Goal: Communication & Community: Answer question/provide support

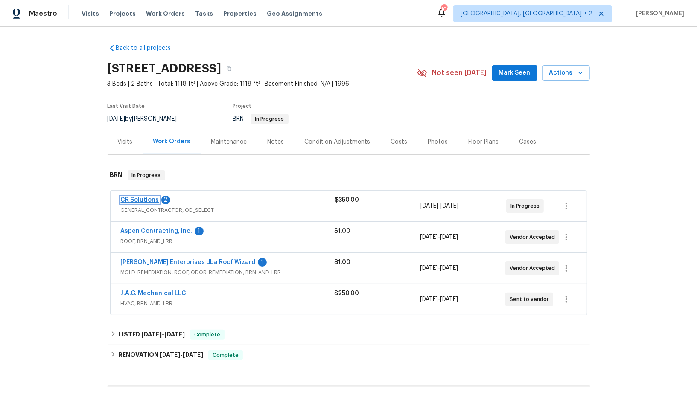
click at [139, 199] on link "CR Solutions" at bounding box center [140, 200] width 38 height 6
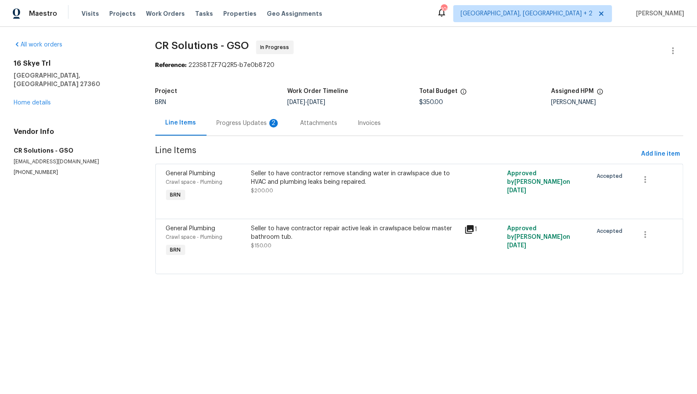
click at [248, 129] on div "Progress Updates 2" at bounding box center [249, 123] width 84 height 25
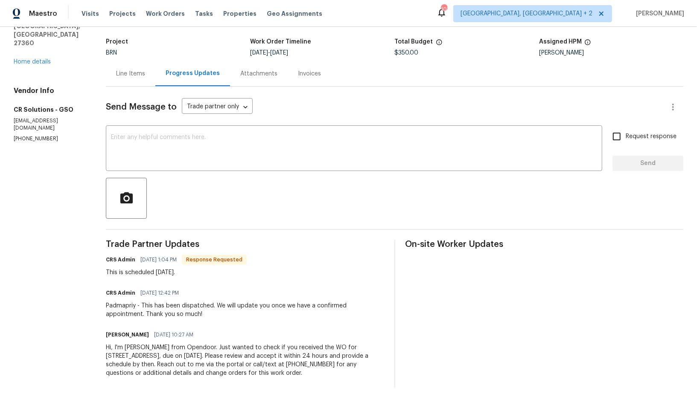
scroll to position [48, 0]
click at [169, 189] on div at bounding box center [395, 199] width 578 height 41
click at [169, 162] on textarea at bounding box center [354, 151] width 486 height 30
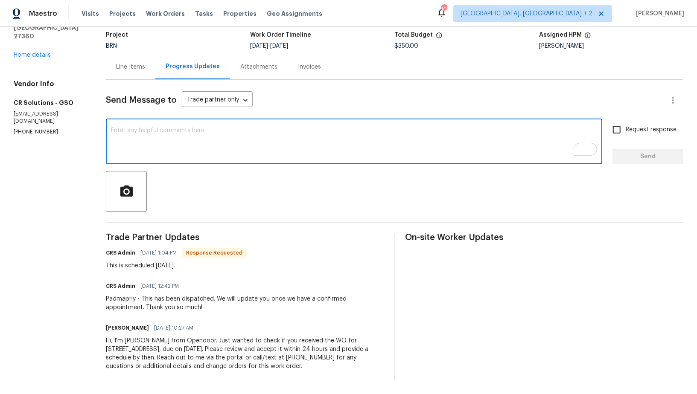
scroll to position [56, 0]
type textarea "Hi, Thanks for the update!"
click at [619, 123] on input "Request response" at bounding box center [617, 130] width 18 height 18
checkbox input "true"
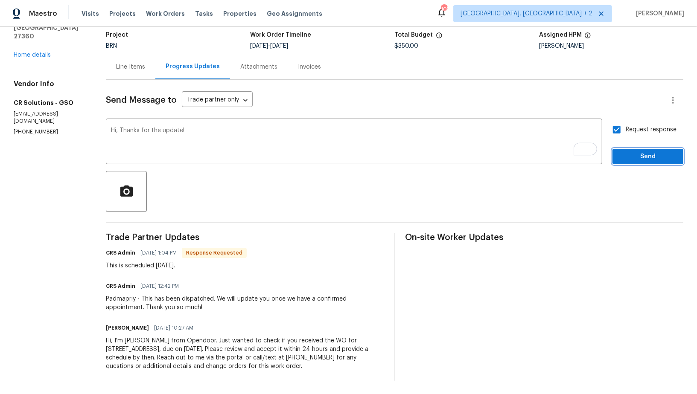
click at [634, 160] on span "Send" at bounding box center [647, 157] width 57 height 11
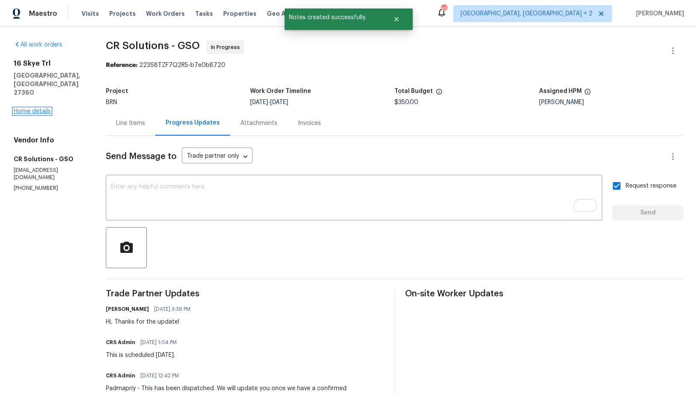
click at [29, 108] on link "Home details" at bounding box center [32, 111] width 37 height 6
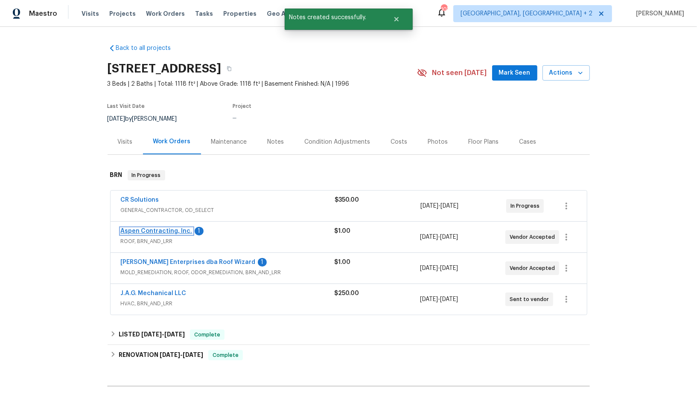
click at [166, 232] on link "Aspen Contracting, Inc." at bounding box center [157, 231] width 72 height 6
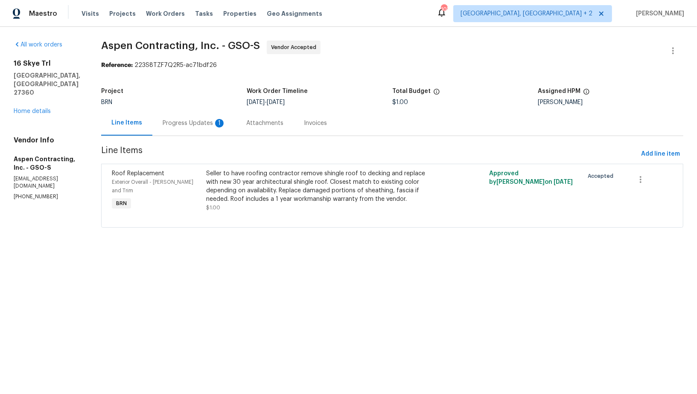
click at [206, 126] on div "Progress Updates 1" at bounding box center [194, 123] width 63 height 9
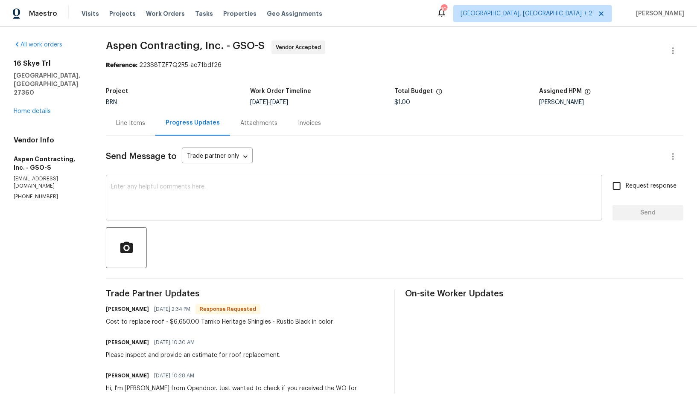
click at [216, 195] on textarea at bounding box center [354, 199] width 486 height 30
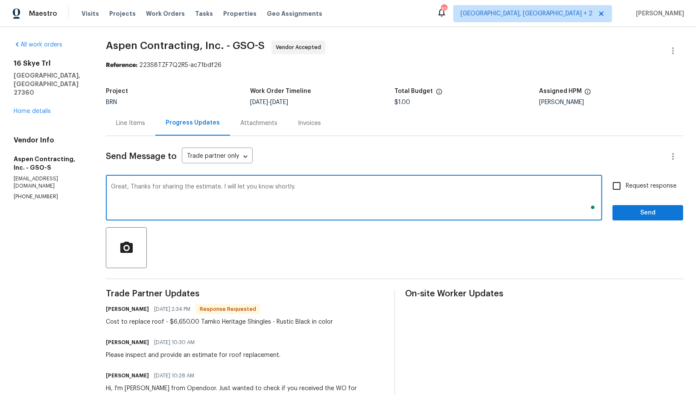
type textarea "Great, Thanks for sharing the estimate. I will let you know shortly."
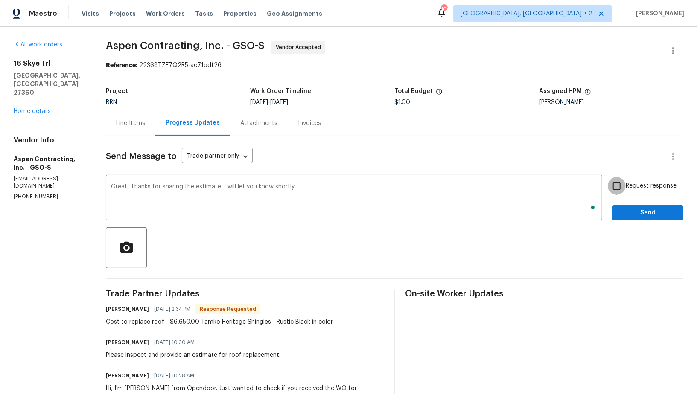
click at [620, 186] on input "Request response" at bounding box center [617, 186] width 18 height 18
checkbox input "true"
click at [626, 211] on span "Send" at bounding box center [647, 213] width 57 height 11
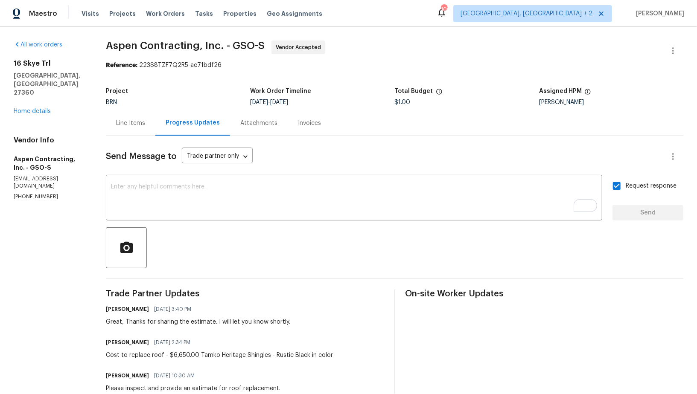
click at [31, 90] on div "16 Skye Trl Thomasville, NC 27360 Home details" at bounding box center [50, 87] width 72 height 56
click at [32, 108] on link "Home details" at bounding box center [32, 111] width 37 height 6
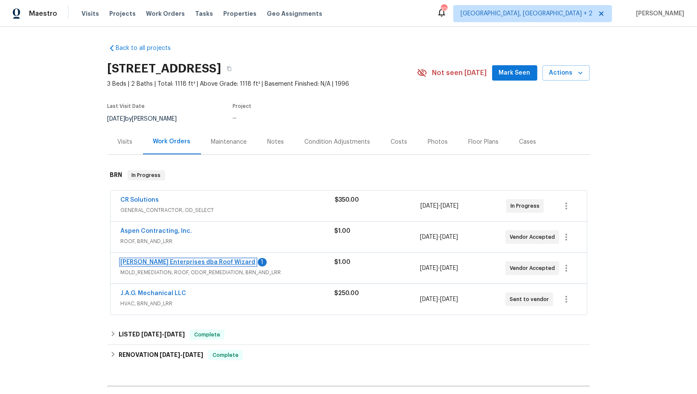
click at [192, 263] on link "Nordman Enterprises dba Roof Wizard" at bounding box center [188, 263] width 135 height 6
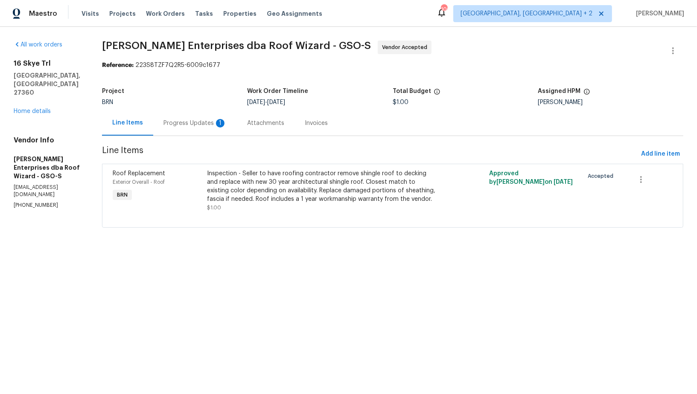
click at [231, 118] on div "Progress Updates 1" at bounding box center [195, 123] width 84 height 25
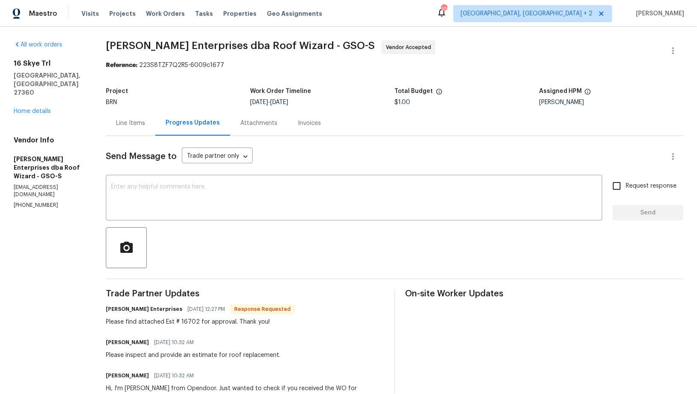
scroll to position [10, 0]
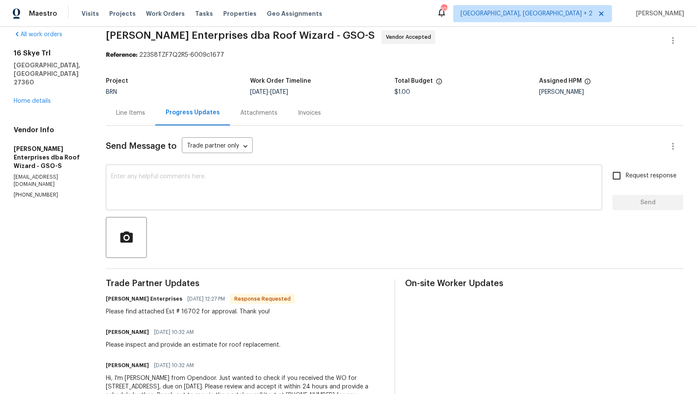
click at [204, 192] on textarea at bounding box center [354, 189] width 486 height 30
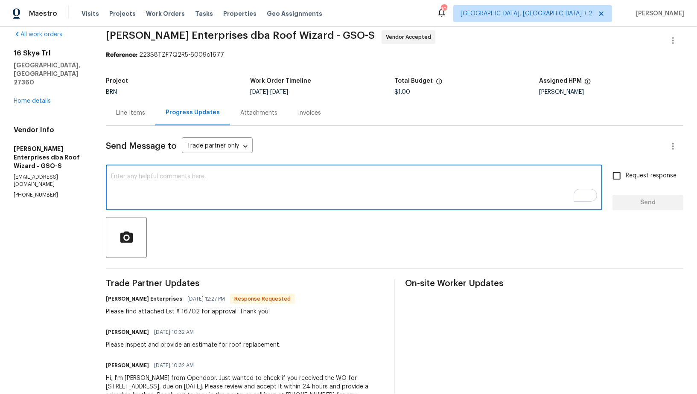
scroll to position [16, 0]
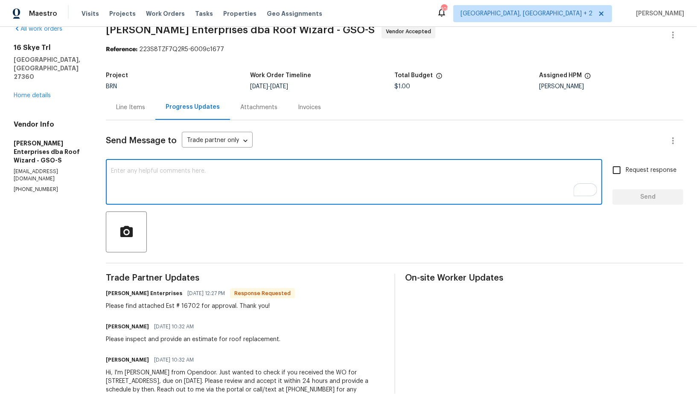
click at [161, 181] on textarea "To enrich screen reader interactions, please activate Accessibility in Grammarl…" at bounding box center [354, 183] width 486 height 30
type textarea "Thank you! I will check and get back with you shortly."
click at [625, 167] on input "Request response" at bounding box center [617, 170] width 18 height 18
checkbox input "true"
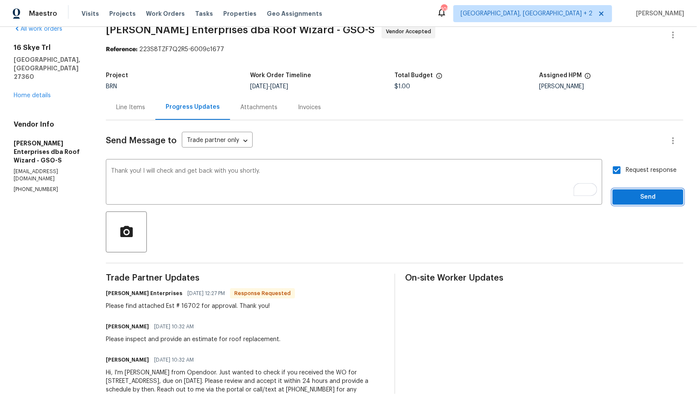
click at [628, 201] on span "Send" at bounding box center [647, 197] width 57 height 11
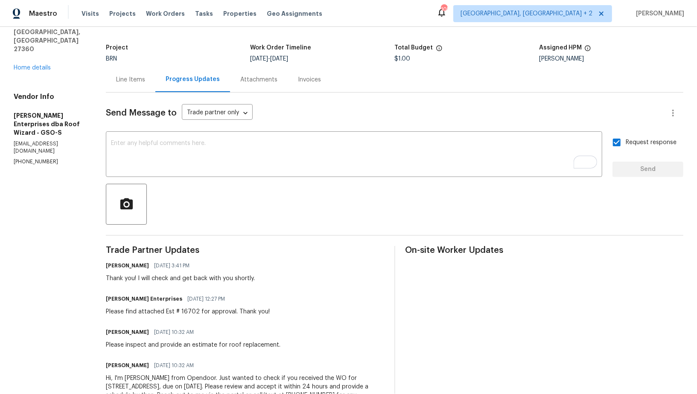
scroll to position [55, 0]
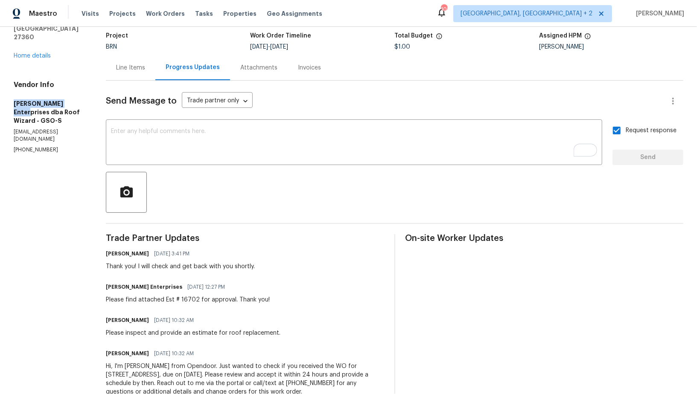
drag, startPoint x: 0, startPoint y: 86, endPoint x: 90, endPoint y: 86, distance: 89.2
click at [90, 86] on div "All work orders 16 Skye Trl Thomasville, NC 27360 Home details Vendor Info Nord…" at bounding box center [348, 195] width 697 height 449
copy h5 "Nordman Enterprises"
click at [146, 66] on div "Line Items" at bounding box center [131, 67] width 50 height 25
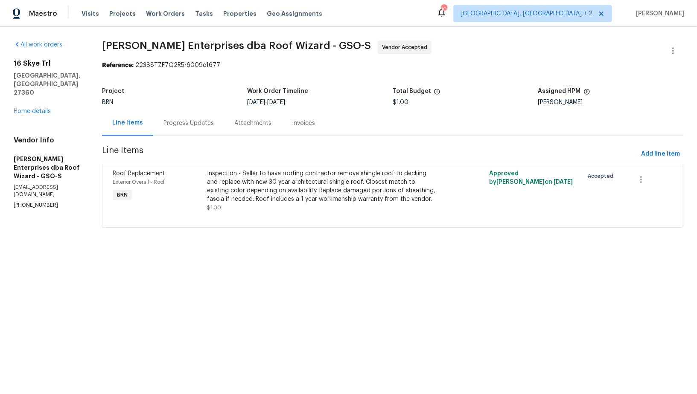
click at [252, 181] on div "Inspection - Seller to have roofing contractor remove shingle roof to decking a…" at bounding box center [322, 186] width 231 height 34
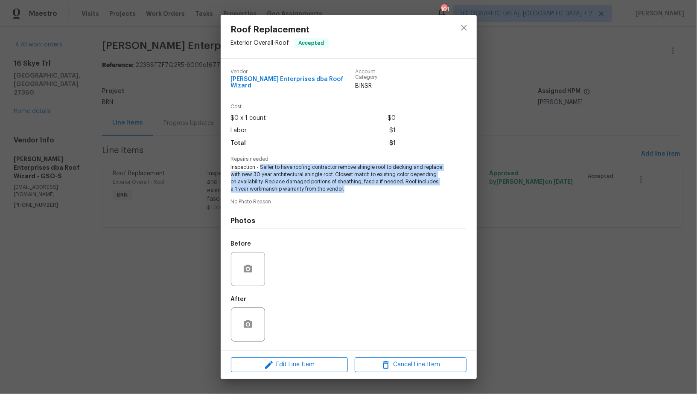
drag, startPoint x: 260, startPoint y: 165, endPoint x: 399, endPoint y: 188, distance: 140.7
click at [399, 188] on span "Inspection - Seller to have roofing contractor remove shingle roof to decking a…" at bounding box center [337, 178] width 212 height 29
copy span "Seller to have roofing contractor remove shingle roof to decking and replace wi…"
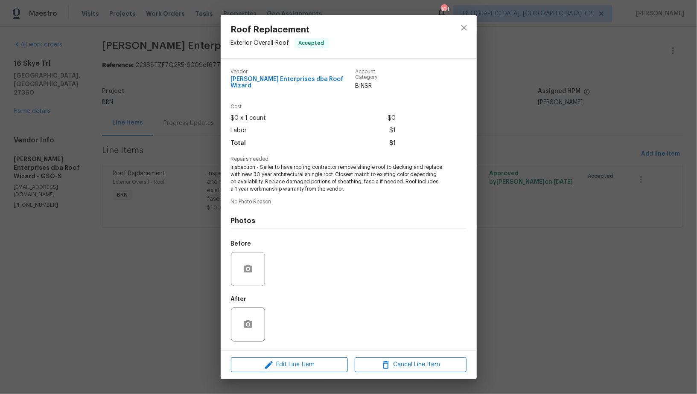
click at [189, 90] on div "Roof Replacement Exterior Overall - Roof Accepted Vendor Nordman Enterprises db…" at bounding box center [348, 197] width 697 height 394
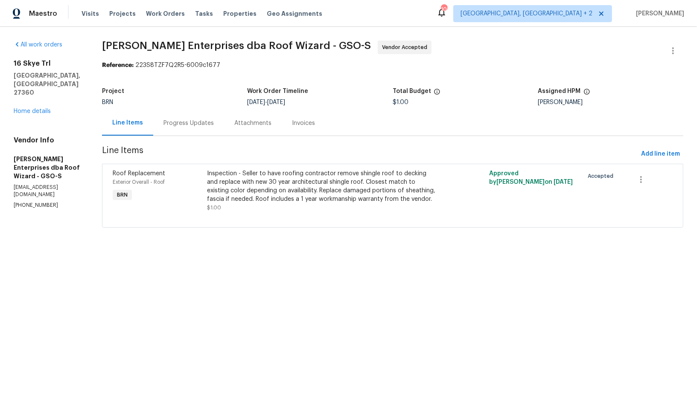
click at [200, 123] on div "Progress Updates" at bounding box center [188, 123] width 50 height 9
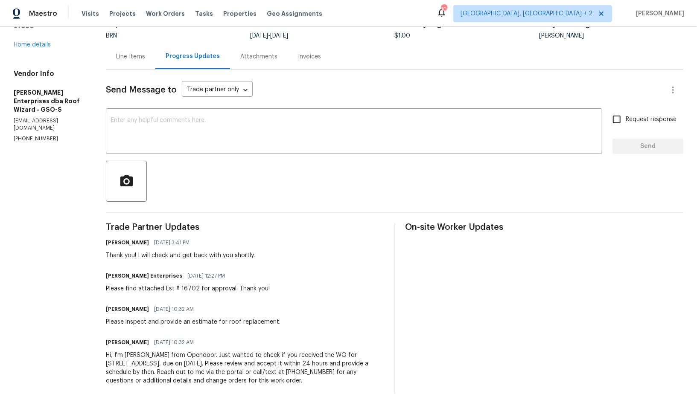
scroll to position [81, 0]
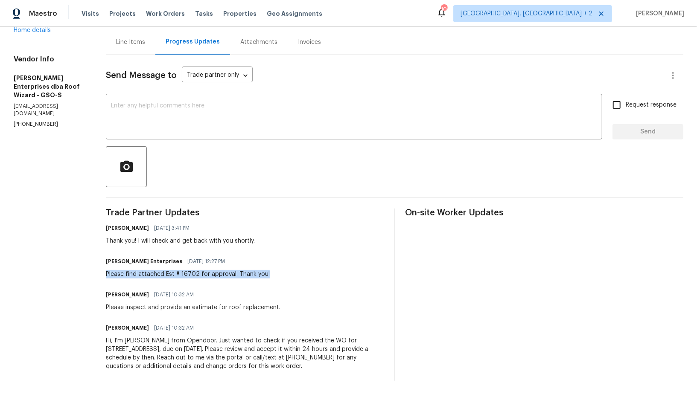
drag, startPoint x: 99, startPoint y: 274, endPoint x: 305, endPoint y: 274, distance: 206.6
click at [305, 274] on div "All work orders 16 Skye Trl Thomasville, NC 27360 Home details Vendor Info Nord…" at bounding box center [348, 170] width 697 height 449
copy div "Please find attached Est # 16702 for approval. Thank you!"
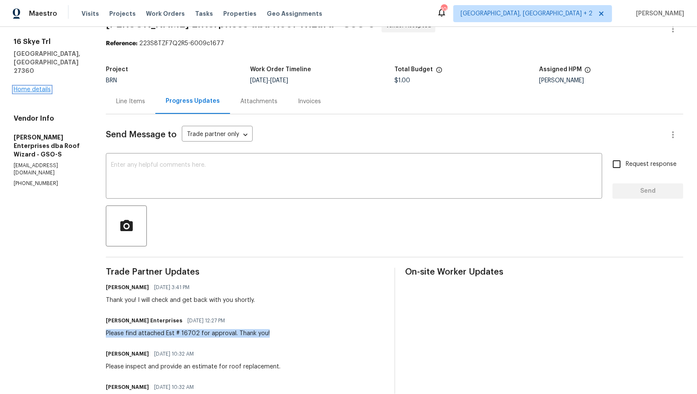
click at [43, 87] on link "Home details" at bounding box center [32, 90] width 37 height 6
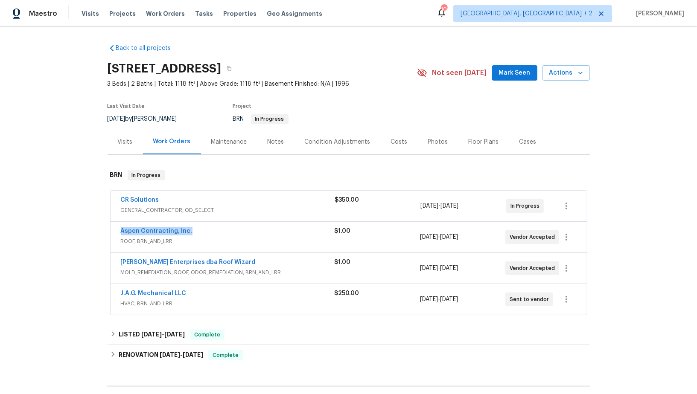
drag, startPoint x: 207, startPoint y: 230, endPoint x: 116, endPoint y: 230, distance: 91.8
click at [116, 230] on div "Aspen Contracting, Inc. ROOF, BRN_AND_LRR $1.00 10/6/2025 - 10/8/2025 Vendor Ac…" at bounding box center [349, 237] width 476 height 31
copy link "Aspen Contracting, Inc."
click at [177, 231] on link "Aspen Contracting, Inc." at bounding box center [157, 231] width 72 height 6
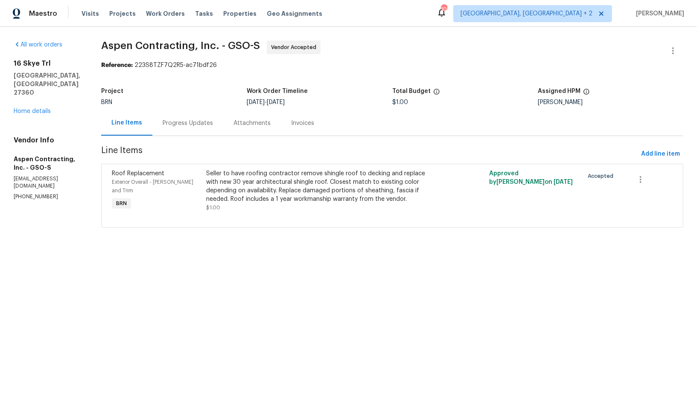
click at [196, 117] on div "Progress Updates" at bounding box center [187, 123] width 71 height 25
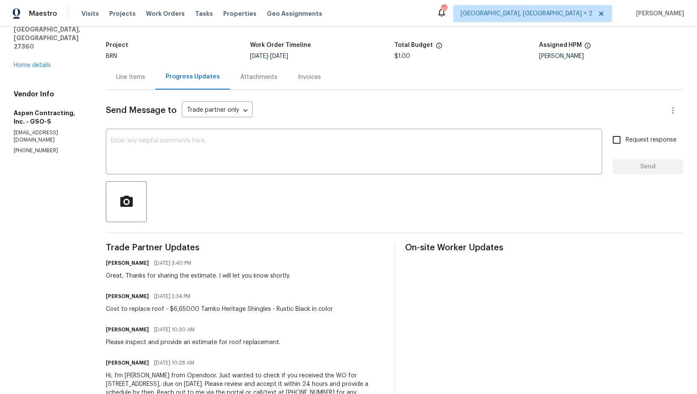
scroll to position [81, 0]
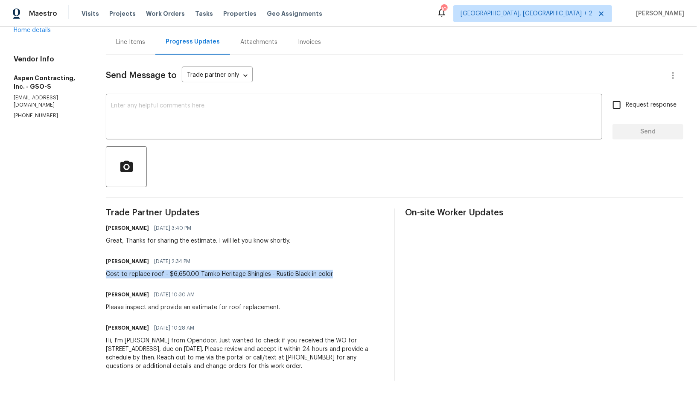
drag, startPoint x: 103, startPoint y: 274, endPoint x: 336, endPoint y: 273, distance: 233.1
click at [336, 272] on div "All work orders 16 Skye Trl Thomasville, NC 27360 Home details Vendor Info Aspe…" at bounding box center [348, 170] width 697 height 449
copy div "Cost to replace roof - $6,650.00 Tamko Heritage Shingles - Rustic Black in color"
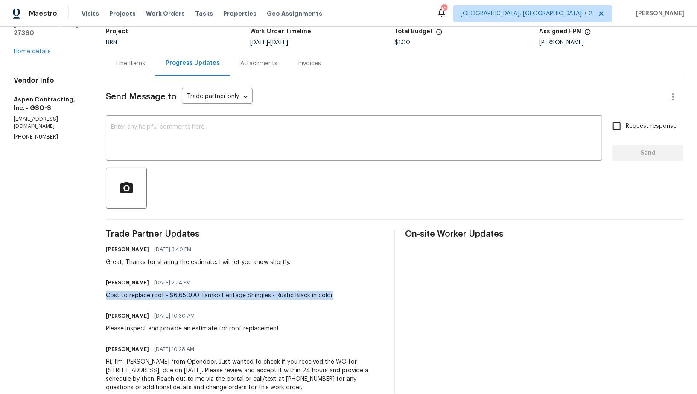
scroll to position [30, 0]
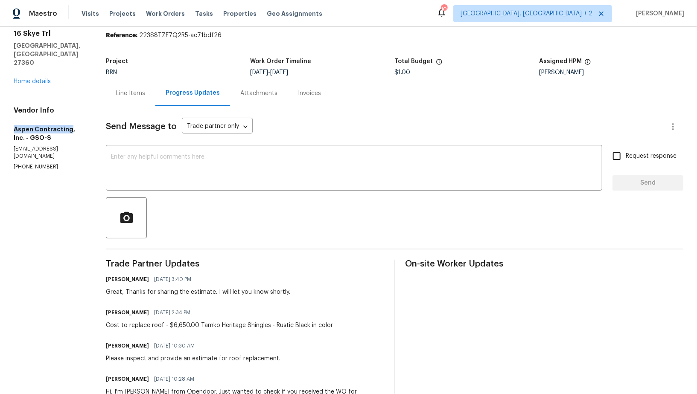
drag, startPoint x: 5, startPoint y: 111, endPoint x: 67, endPoint y: 109, distance: 62.4
click at [67, 109] on div "All work orders 16 Skye Trl Thomasville, NC 27360 Home details Vendor Info Aspe…" at bounding box center [348, 221] width 697 height 449
copy h5 "Aspen Contracting"
click at [36, 60] on div "16 Skye Trl Thomasville, NC 27360 Home details" at bounding box center [50, 57] width 72 height 56
click at [36, 79] on link "Home details" at bounding box center [32, 82] width 37 height 6
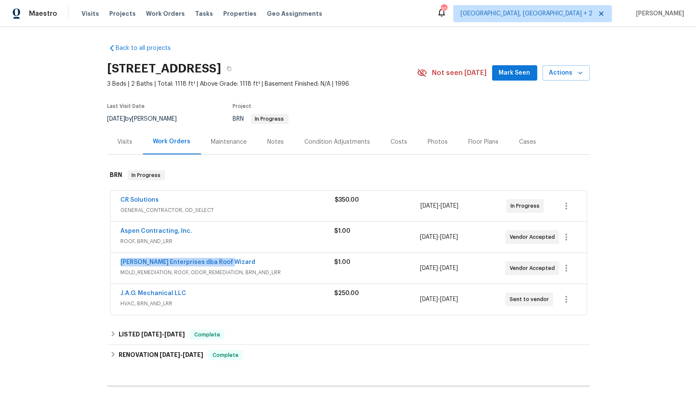
drag, startPoint x: 249, startPoint y: 259, endPoint x: 120, endPoint y: 258, distance: 129.4
click at [120, 258] on div "Nordman Enterprises dba Roof Wizard MOLD_REMEDIATION, ROOF, ODOR_REMEDIATION, B…" at bounding box center [349, 268] width 476 height 31
copy link "Nordman Enterprises dba Roof Wizard"
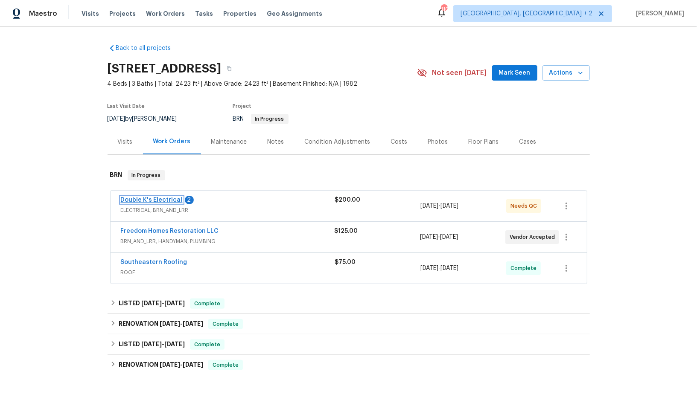
click at [164, 197] on link "Double K's Electrical" at bounding box center [152, 200] width 62 height 6
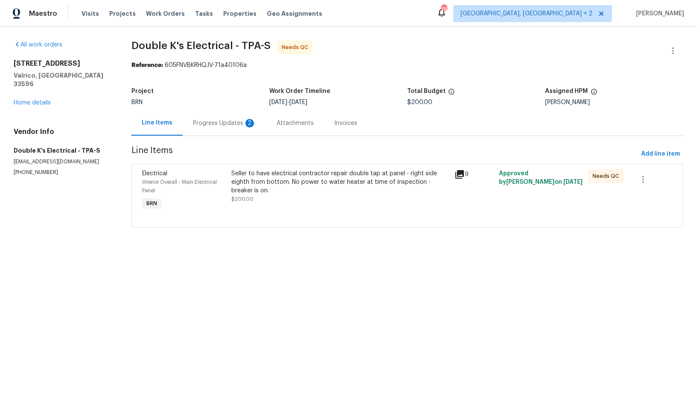
click at [228, 125] on div "Progress Updates 2" at bounding box center [224, 123] width 63 height 9
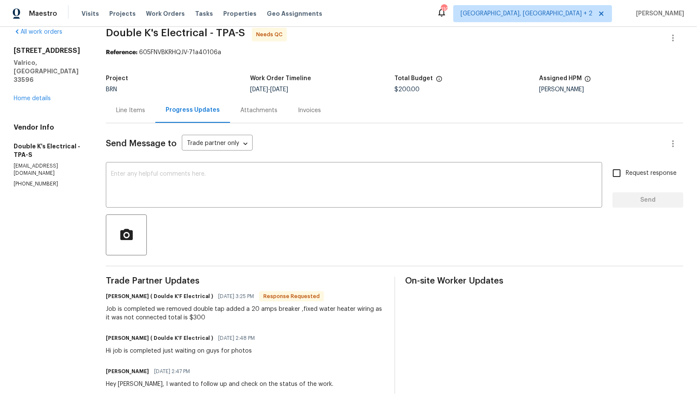
scroll to position [4, 0]
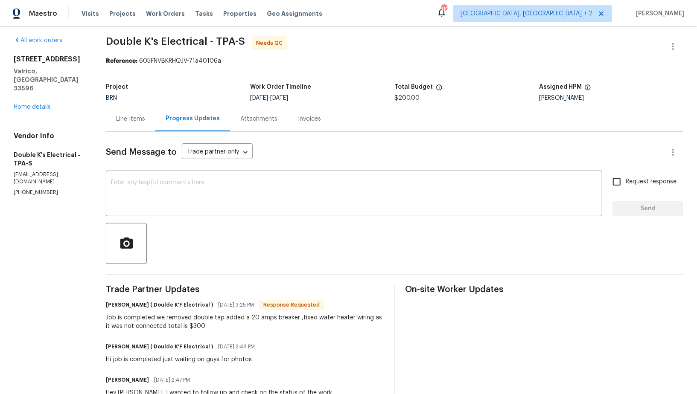
click at [132, 114] on div "Line Items" at bounding box center [131, 118] width 50 height 25
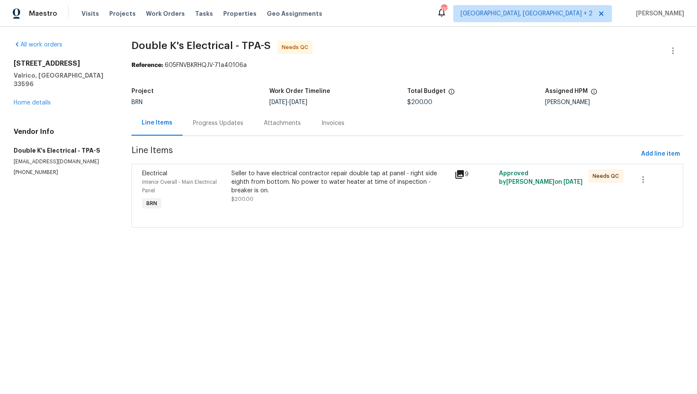
click at [244, 189] on div "Seller to have electrical contractor repair double tap at panel - right side ei…" at bounding box center [340, 182] width 218 height 26
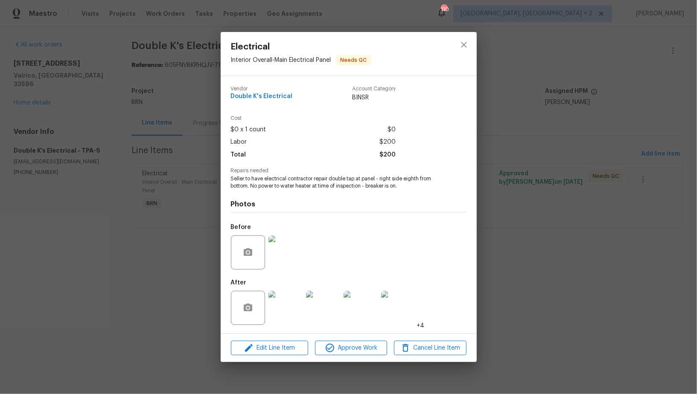
click at [289, 301] on img at bounding box center [286, 308] width 34 height 34
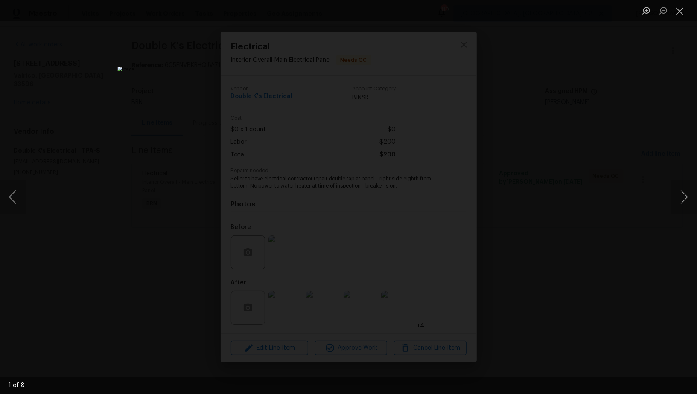
click at [542, 260] on div "Lightbox" at bounding box center [348, 197] width 697 height 394
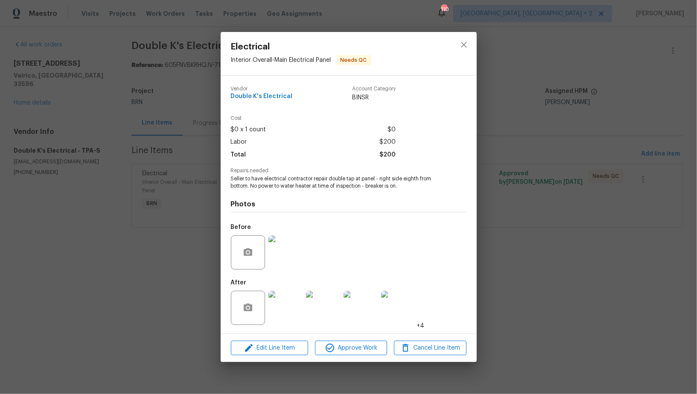
click at [292, 240] on img at bounding box center [286, 253] width 34 height 34
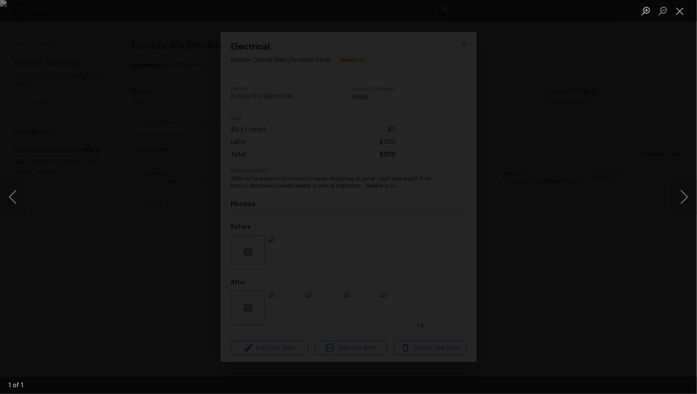
click at [531, 227] on div "Lightbox" at bounding box center [348, 197] width 697 height 394
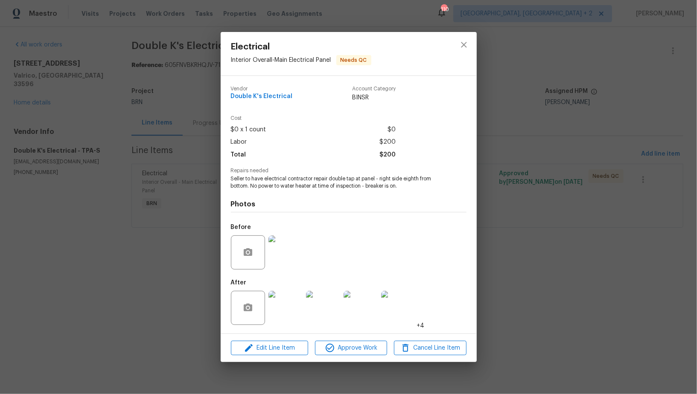
click at [336, 299] on img at bounding box center [323, 308] width 34 height 34
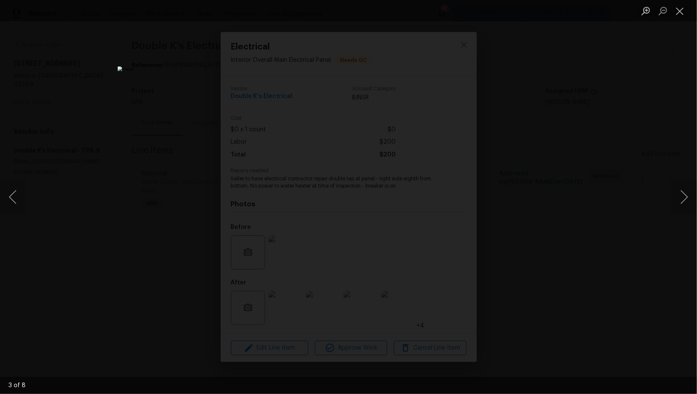
click at [610, 262] on div "Lightbox" at bounding box center [348, 197] width 697 height 394
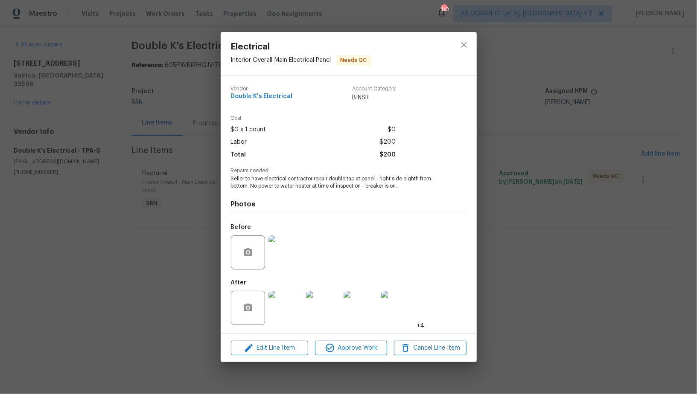
click at [610, 262] on div "Electrical Interior Overall - Main Electrical Panel Needs QC Vendor Double K's …" at bounding box center [348, 197] width 697 height 394
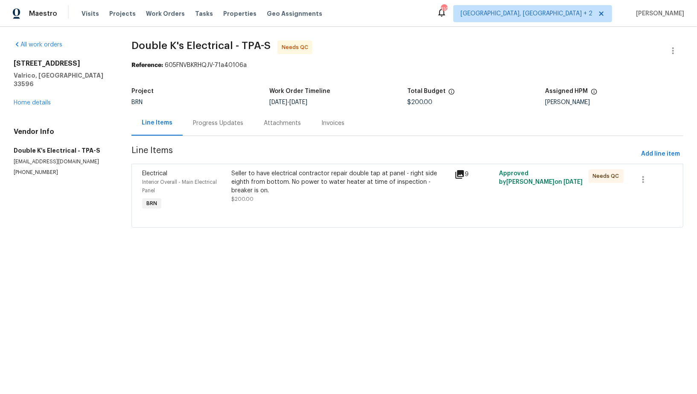
drag, startPoint x: 196, startPoint y: 87, endPoint x: 196, endPoint y: 98, distance: 11.1
click at [196, 87] on div "Project BRN Work Order Timeline 10/2/2025 - 10/6/2025 Total Budget $200.00 Assi…" at bounding box center [407, 96] width 552 height 27
click at [199, 107] on div "Project BRN Work Order Timeline 10/2/2025 - 10/6/2025 Total Budget $200.00 Assi…" at bounding box center [407, 96] width 552 height 27
click at [199, 127] on div "Progress Updates" at bounding box center [218, 123] width 50 height 9
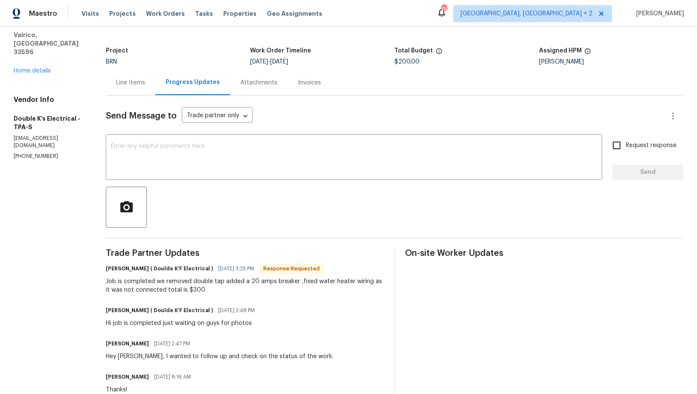
scroll to position [44, 0]
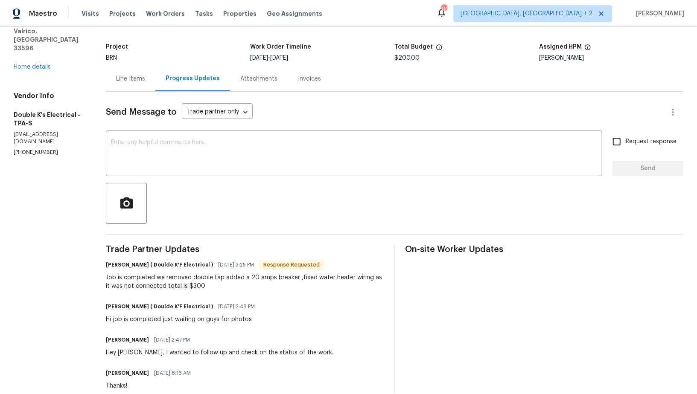
click at [141, 79] on div "Line Items" at bounding box center [130, 79] width 29 height 9
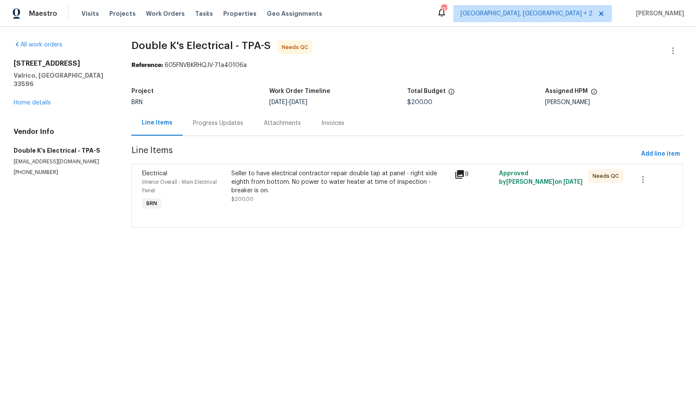
click at [291, 176] on div "Seller to have electrical contractor repair double tap at panel - right side ei…" at bounding box center [340, 182] width 218 height 26
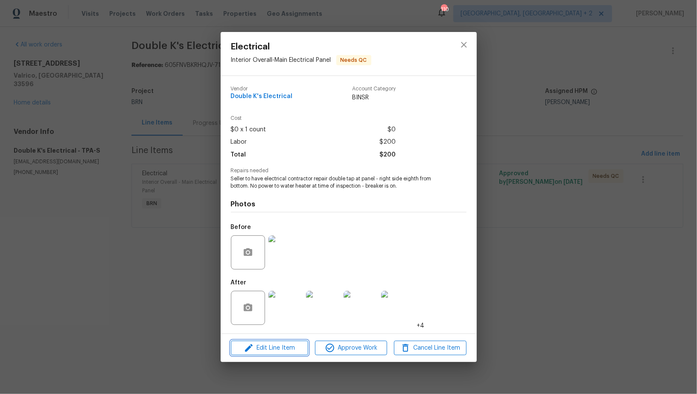
click at [280, 349] on span "Edit Line Item" at bounding box center [270, 348] width 72 height 11
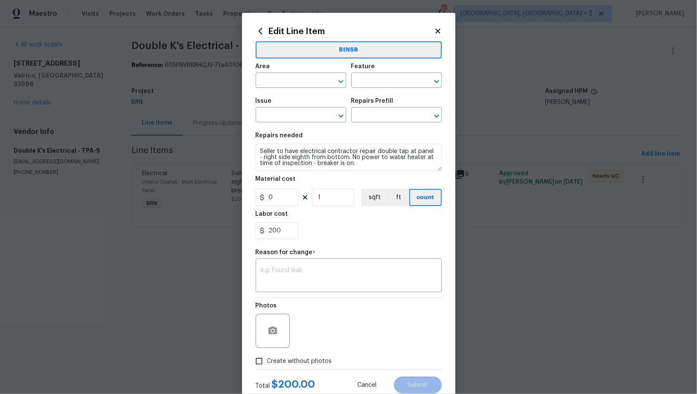
type input "Interior Overall"
type input "Main Electrical Panel"
type input "Electrical"
type input "Add a Task $1.00"
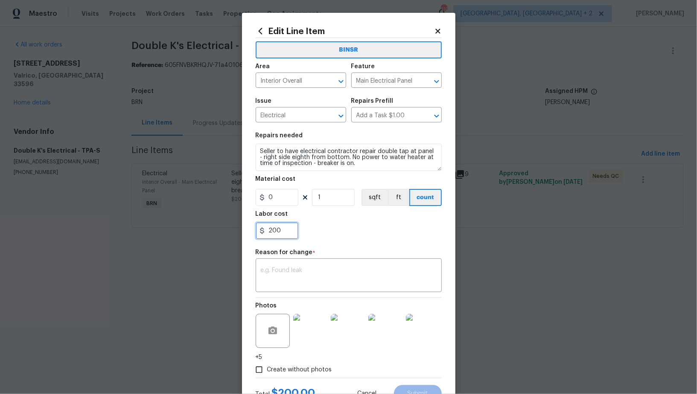
click at [274, 232] on input "200" at bounding box center [277, 230] width 43 height 17
type input "20"
type input "300"
click at [268, 275] on textarea at bounding box center [349, 277] width 176 height 18
paste textarea "(PR) Updated per vendors final cost."
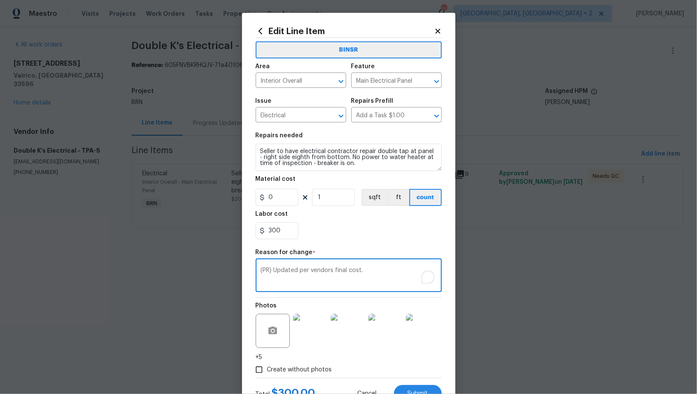
scroll to position [34, 0]
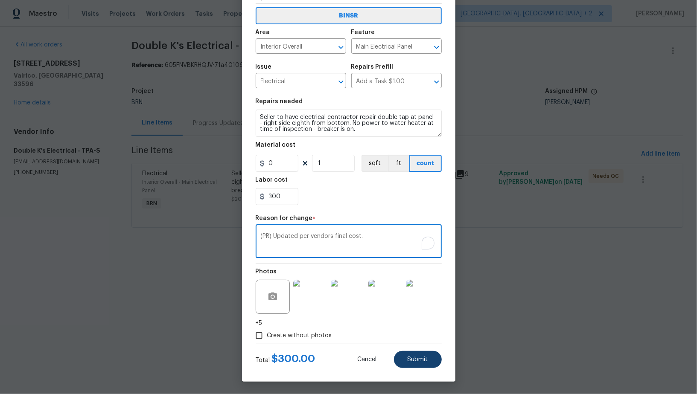
type textarea "(PR) Updated per vendors final cost."
click at [414, 362] on span "Submit" at bounding box center [418, 360] width 20 height 6
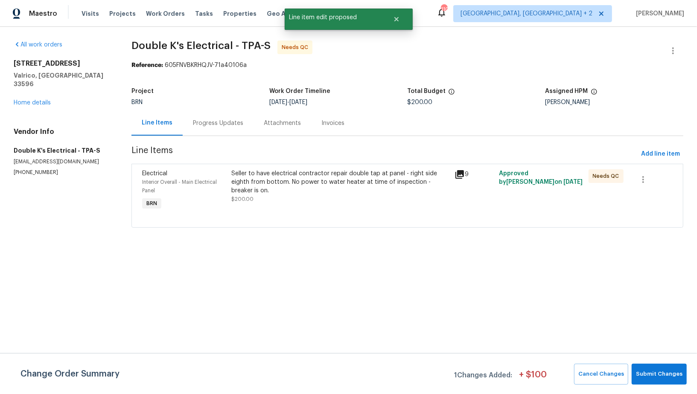
scroll to position [0, 0]
click at [651, 376] on span "Submit Changes" at bounding box center [659, 375] width 47 height 10
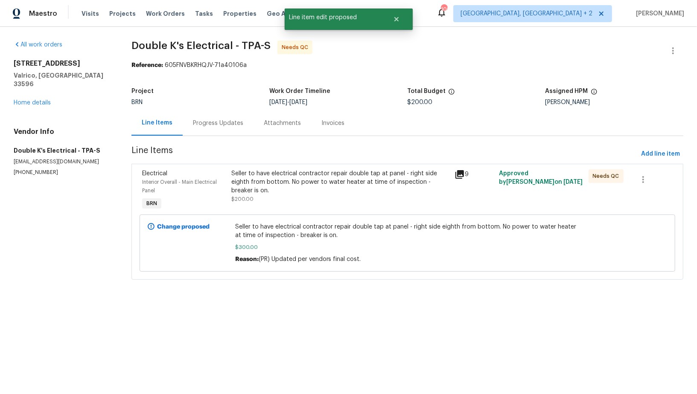
click at [210, 130] on div "Progress Updates" at bounding box center [218, 123] width 71 height 25
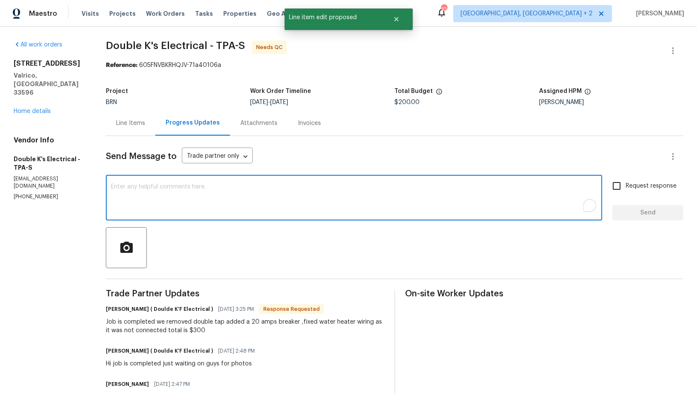
click at [222, 197] on textarea "To enrich screen reader interactions, please activate Accessibility in Grammarl…" at bounding box center [354, 199] width 486 height 30
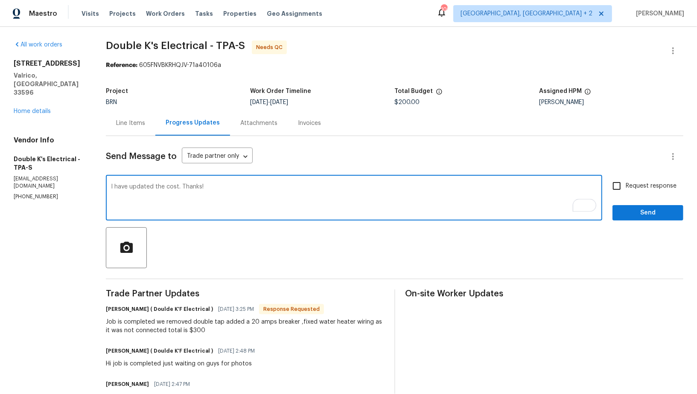
drag, startPoint x: 181, startPoint y: 187, endPoint x: 280, endPoint y: 187, distance: 99.9
click at [280, 187] on textarea "I have updated the cost. Thanks!" at bounding box center [354, 199] width 486 height 30
paste textarea "WO is approved, Please upload the invoice under invoice section. Thanks!"
type textarea "I have updated the cost. WO is approved, Please upload the invoice under invoic…"
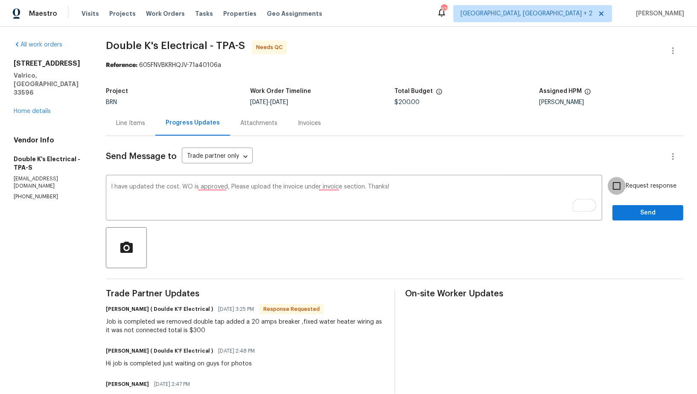
click at [624, 193] on input "Request response" at bounding box center [617, 186] width 18 height 18
checkbox input "true"
click at [634, 214] on span "Send" at bounding box center [647, 213] width 57 height 11
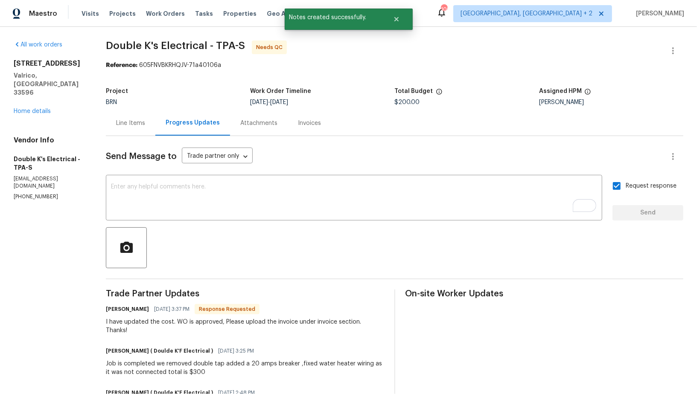
click at [117, 124] on div "Line Items" at bounding box center [130, 123] width 29 height 9
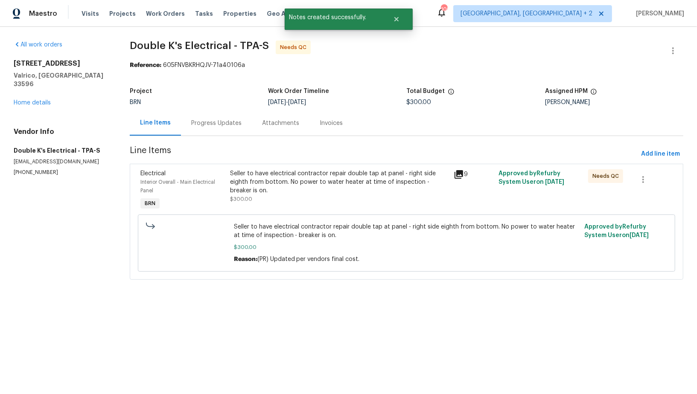
click at [277, 201] on div "Seller to have electrical contractor repair double tap at panel - right side ei…" at bounding box center [339, 186] width 219 height 34
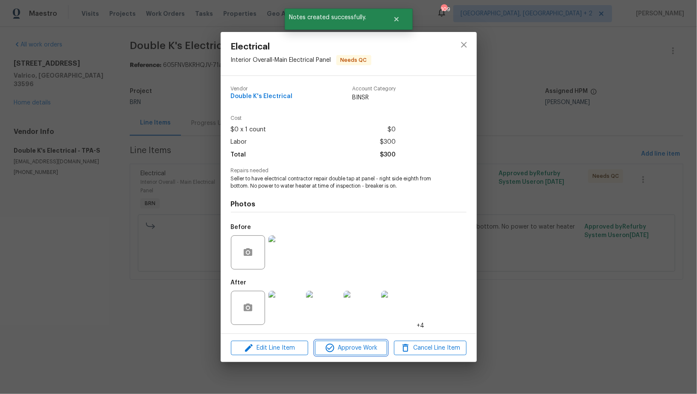
click at [343, 350] on span "Approve Work" at bounding box center [351, 348] width 67 height 11
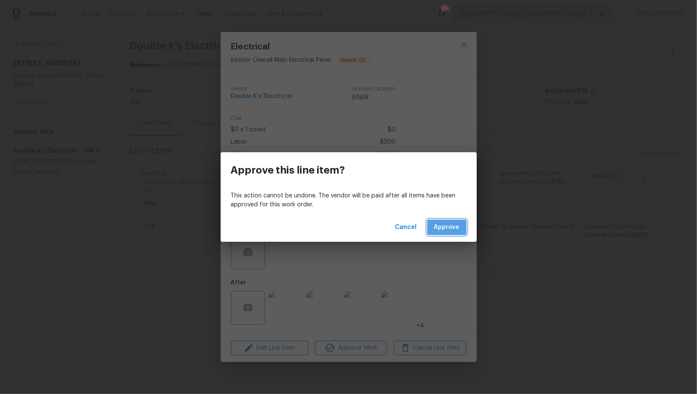
click at [447, 225] on span "Approve" at bounding box center [447, 227] width 26 height 11
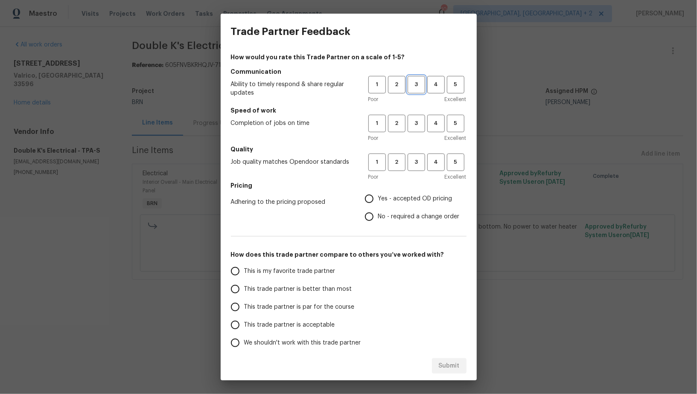
click at [413, 91] on button "3" at bounding box center [417, 85] width 18 height 18
click at [414, 119] on span "3" at bounding box center [417, 124] width 16 height 10
click at [415, 158] on span "3" at bounding box center [417, 163] width 16 height 10
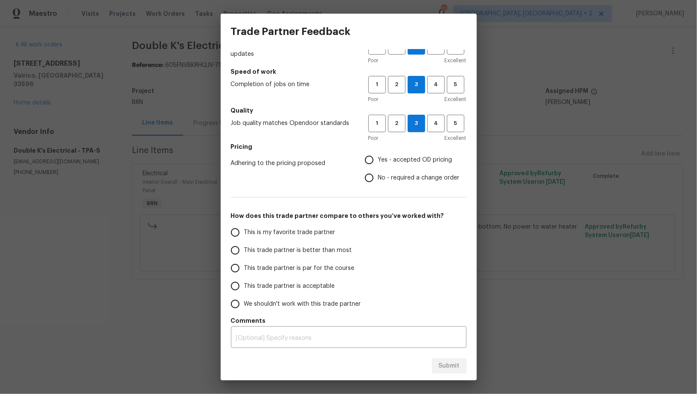
click at [373, 175] on input "No - required a change order" at bounding box center [369, 178] width 18 height 18
radio input "true"
click at [245, 264] on span "This trade partner is par for the course" at bounding box center [299, 268] width 111 height 9
click at [244, 264] on input "This trade partner is par for the course" at bounding box center [235, 269] width 18 height 18
click at [446, 364] on span "Submit" at bounding box center [449, 366] width 21 height 11
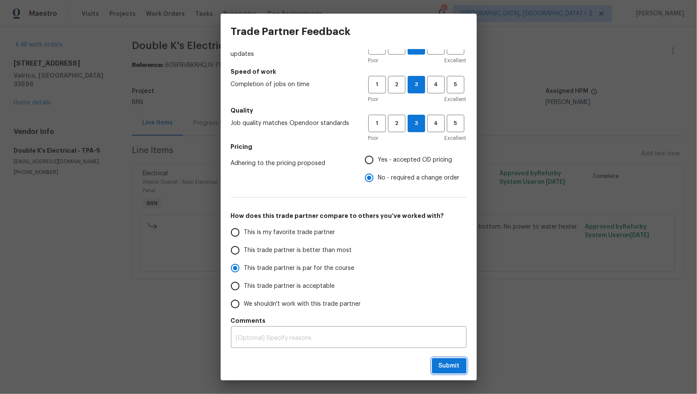
radio input "true"
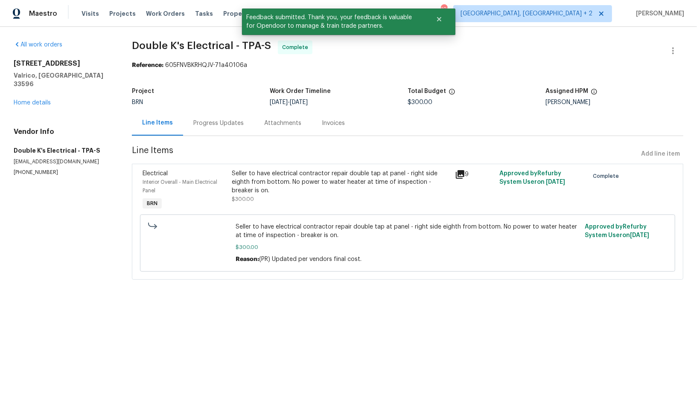
click at [216, 128] on div "Progress Updates" at bounding box center [218, 123] width 71 height 25
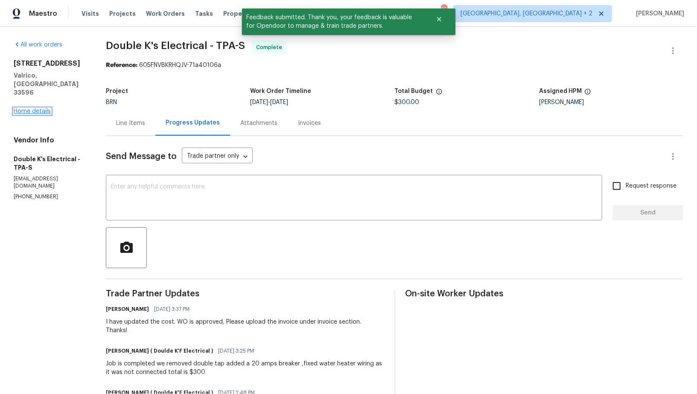
click at [23, 108] on link "Home details" at bounding box center [32, 111] width 37 height 6
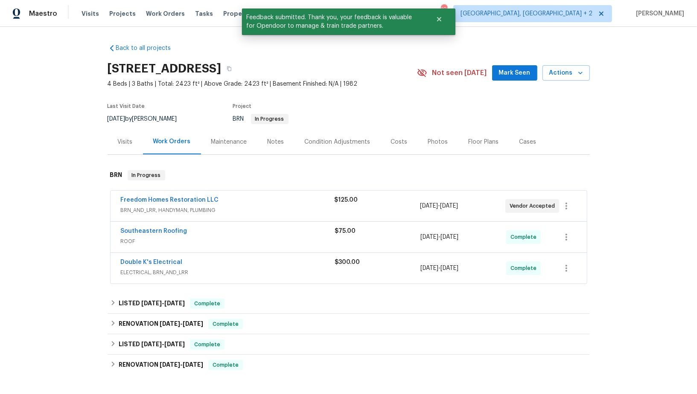
click at [153, 203] on span "Freedom Homes Restoration LLC" at bounding box center [170, 200] width 98 height 9
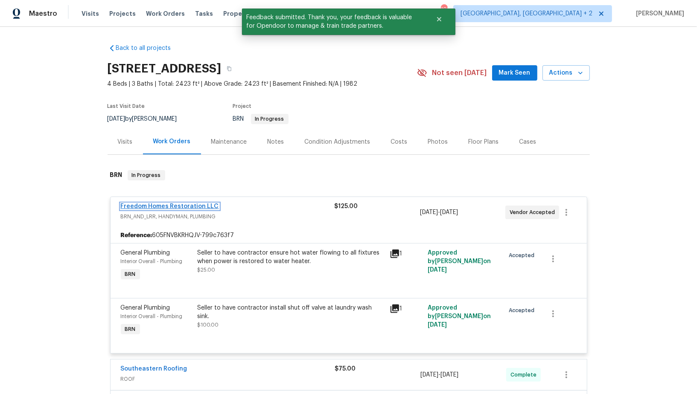
click at [169, 205] on link "Freedom Homes Restoration LLC" at bounding box center [170, 207] width 98 height 6
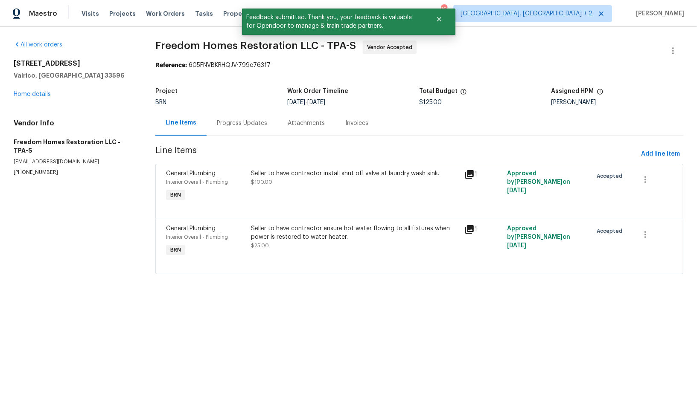
click at [229, 130] on div "Progress Updates" at bounding box center [242, 123] width 71 height 25
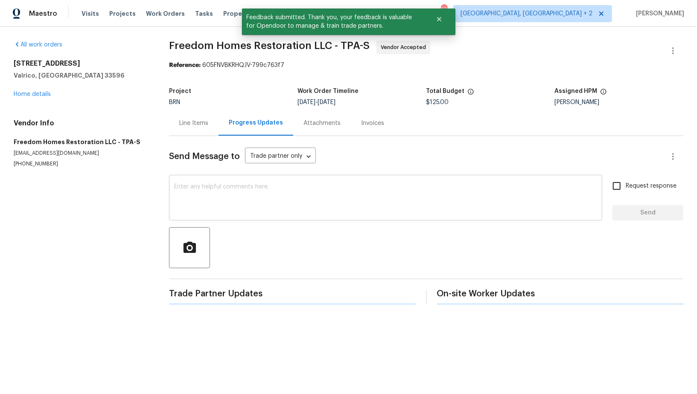
click at [210, 211] on textarea at bounding box center [385, 199] width 423 height 30
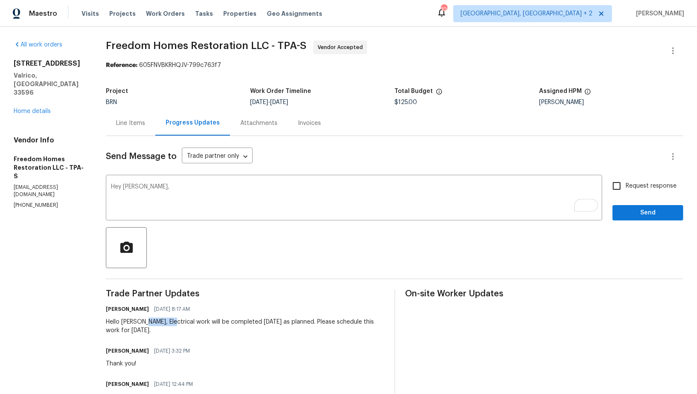
drag, startPoint x: 142, startPoint y: 321, endPoint x: 169, endPoint y: 321, distance: 27.3
click at [169, 321] on div "Hello Nelson, Electrical work will be completed today as planned. Please schedu…" at bounding box center [245, 326] width 278 height 17
copy div "Electrical"
click at [158, 196] on textarea "Hey Nelson," at bounding box center [354, 199] width 486 height 30
paste textarea "Electrical"
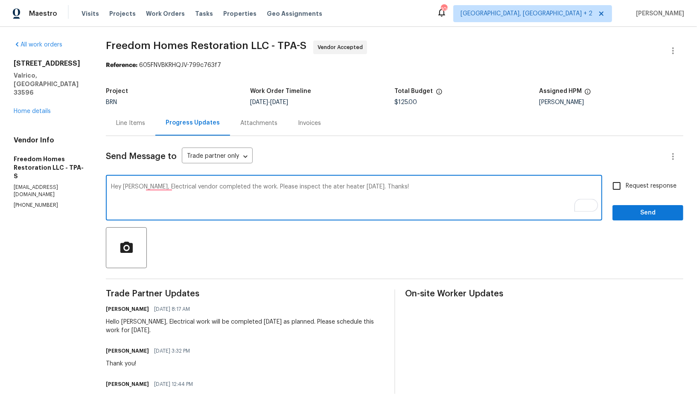
click at [304, 187] on textarea "Hey Nelson, Electrical vendor completed the work. Please inspect the ater heate…" at bounding box center [354, 199] width 486 height 30
type textarea "Hey Nelson, Electrical vendor completed the work. Please inspect the water heat…"
click at [608, 188] on div "Hey Nelson, Electrical vendor completed the work. Please inspect the water heat…" at bounding box center [395, 199] width 578 height 44
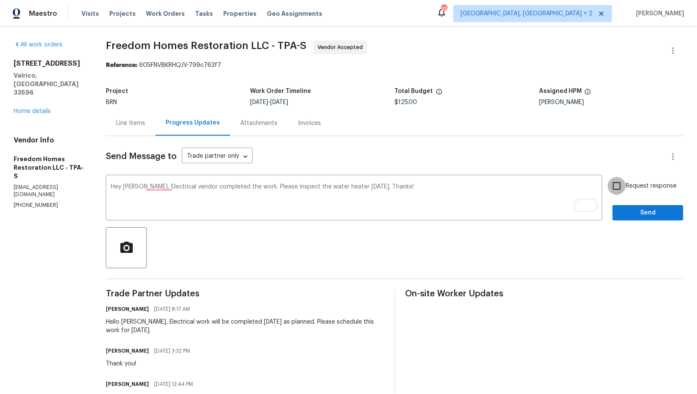
click at [618, 188] on input "Request response" at bounding box center [617, 186] width 18 height 18
checkbox input "true"
click at [629, 216] on span "Send" at bounding box center [647, 213] width 57 height 11
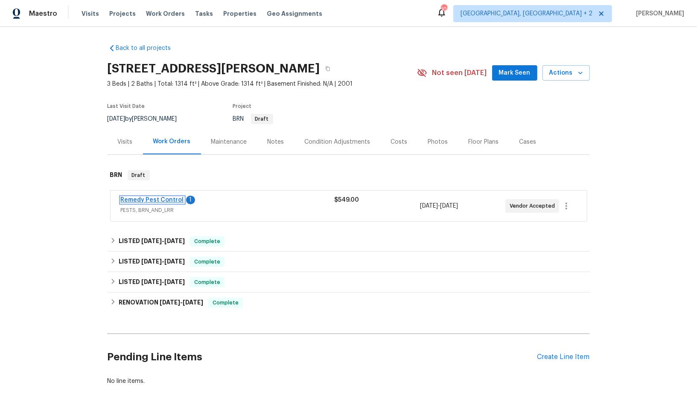
click at [148, 197] on link "Remedy Pest Control" at bounding box center [152, 200] width 63 height 6
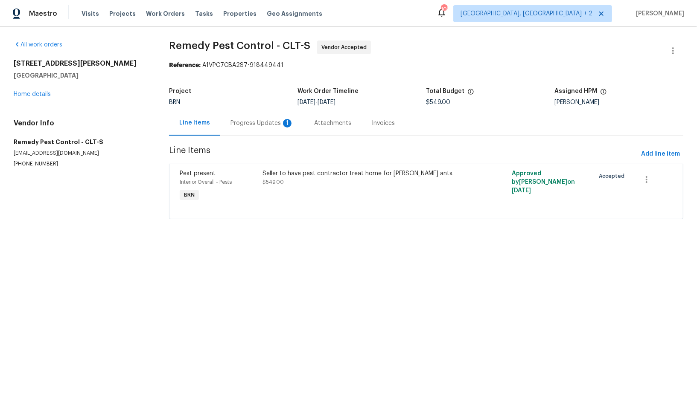
click at [257, 116] on div "Progress Updates 1" at bounding box center [262, 123] width 84 height 25
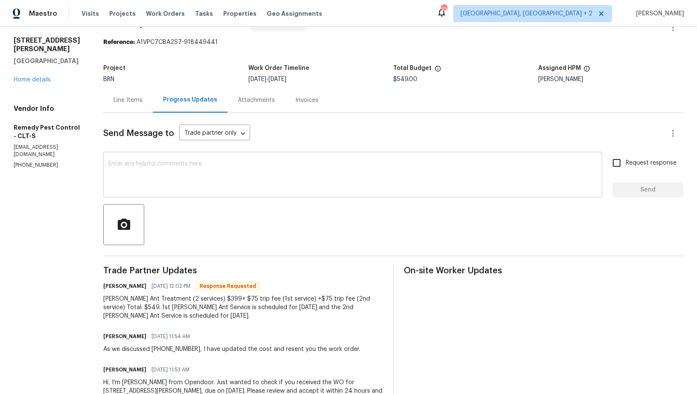
click at [235, 193] on div "x ​" at bounding box center [352, 176] width 499 height 44
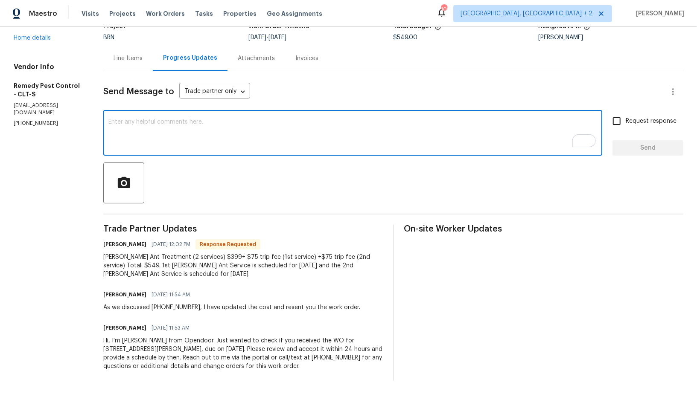
scroll to position [65, 0]
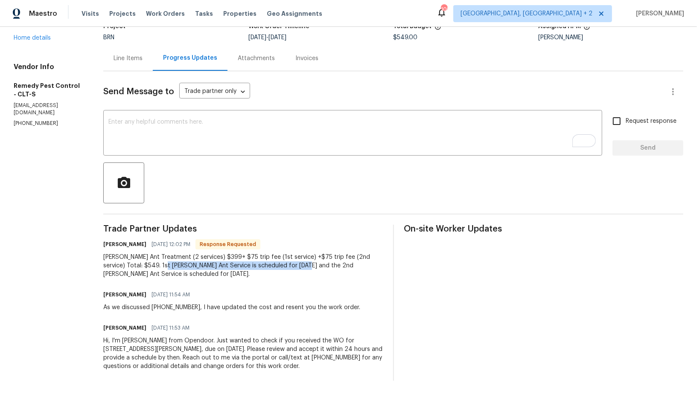
drag, startPoint x: 155, startPoint y: 269, endPoint x: 294, endPoint y: 268, distance: 139.2
click at [294, 268] on div "Carpenter Ant Treatment (2 services) $399+ $75 trip fee (1st service) +$75 trip…" at bounding box center [242, 266] width 279 height 26
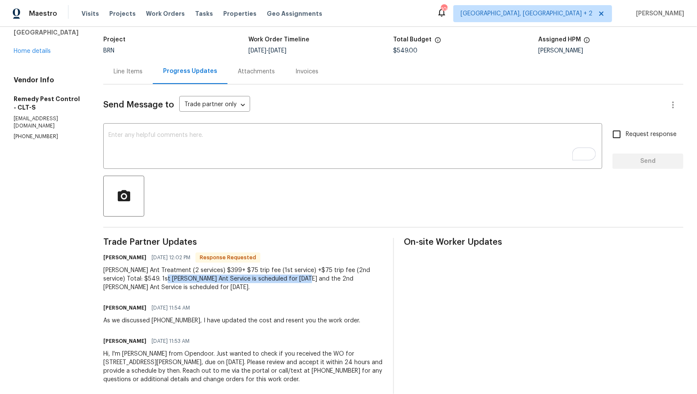
scroll to position [0, 0]
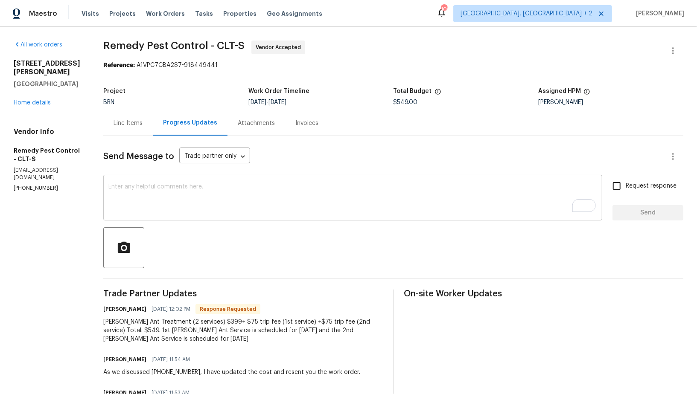
click at [169, 189] on textarea "To enrich screen reader interactions, please activate Accessibility in Grammarl…" at bounding box center [352, 199] width 489 height 30
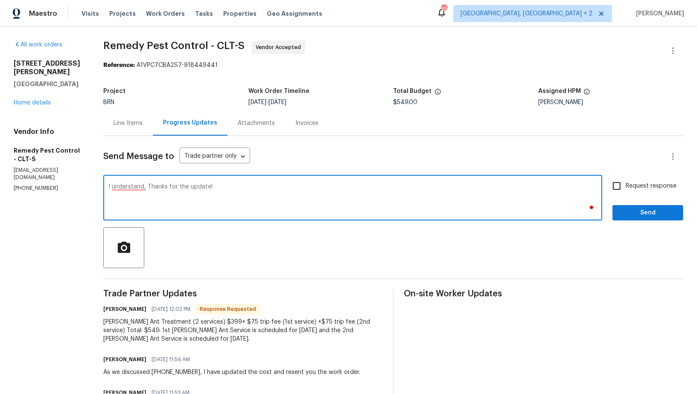
type textarea "I understand, Thanks for the update!"
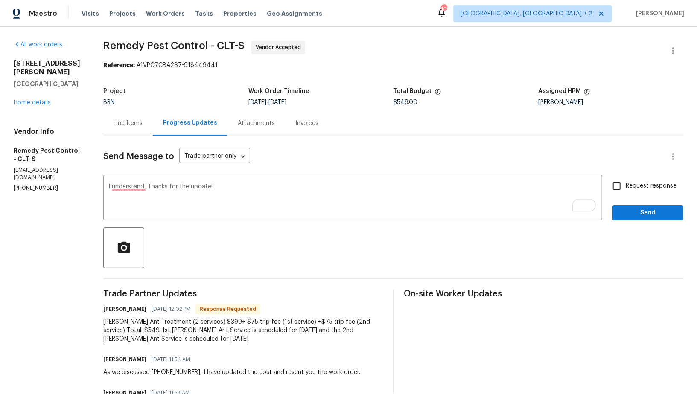
click at [639, 181] on label "Request response" at bounding box center [642, 186] width 69 height 18
click at [626, 181] on input "Request response" at bounding box center [617, 186] width 18 height 18
checkbox input "true"
click at [636, 216] on span "Send" at bounding box center [647, 213] width 57 height 11
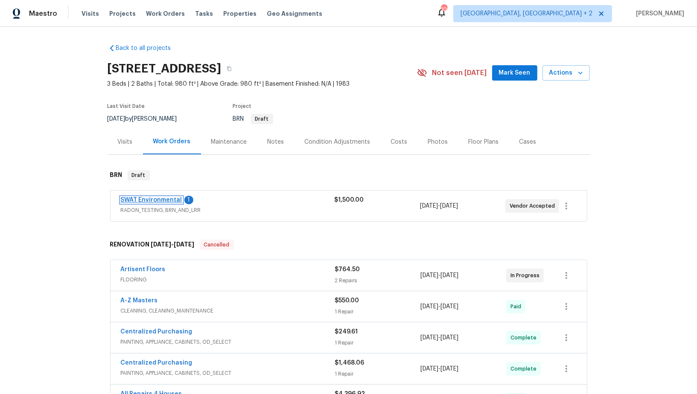
click at [159, 199] on link "SWAT Environmental" at bounding box center [151, 200] width 61 height 6
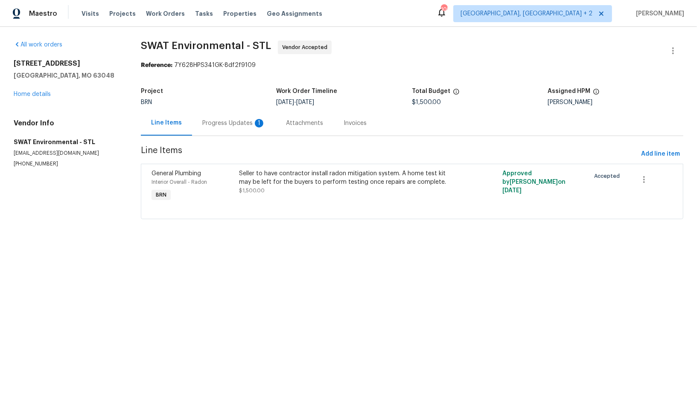
click at [218, 128] on div "Progress Updates 1" at bounding box center [234, 123] width 84 height 25
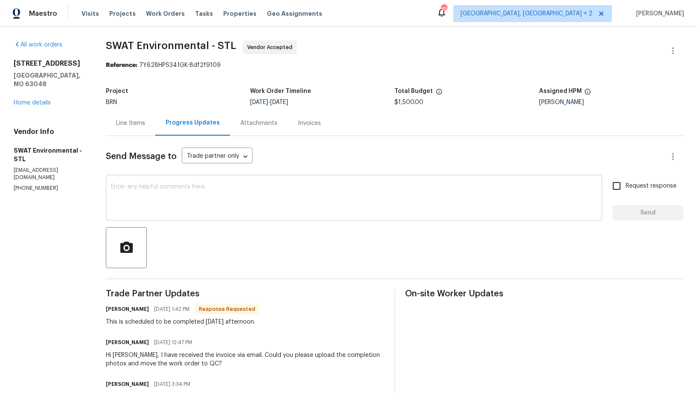
click at [158, 196] on textarea at bounding box center [354, 199] width 486 height 30
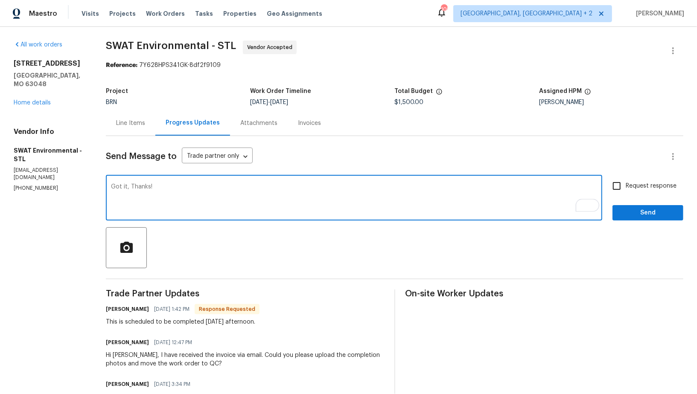
type textarea "Got it, Thanks!"
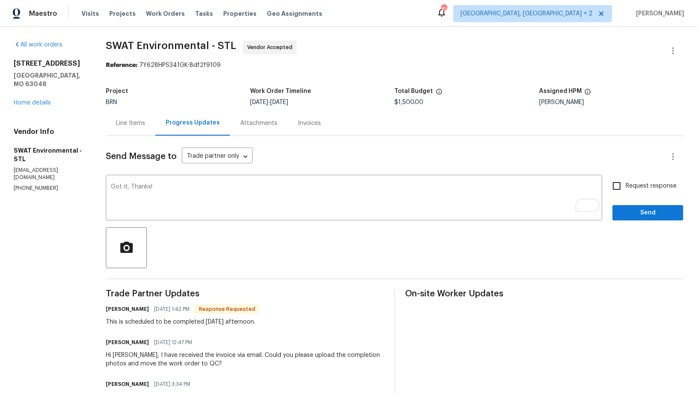
click at [611, 176] on div "Send Message to Trade partner only Trade partner only ​ Got it, Thanks! x ​ Req…" at bounding box center [395, 357] width 578 height 443
click at [614, 183] on input "Request response" at bounding box center [617, 186] width 18 height 18
checkbox input "true"
click at [636, 217] on span "Send" at bounding box center [647, 213] width 57 height 11
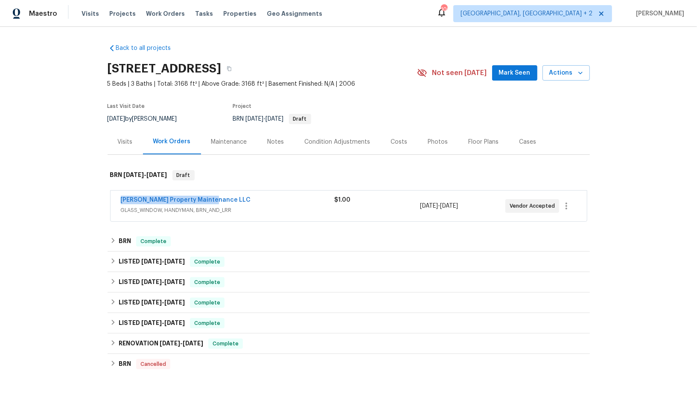
drag, startPoint x: 232, startPoint y: 200, endPoint x: 114, endPoint y: 199, distance: 118.3
click at [114, 199] on div "[PERSON_NAME] Property Maintenance LLC GLASS_WINDOW, HANDYMAN, BRN_AND_LRR $1.0…" at bounding box center [349, 206] width 476 height 31
copy link "[PERSON_NAME] Property Maintenance LLC"
